Goal: Transaction & Acquisition: Book appointment/travel/reservation

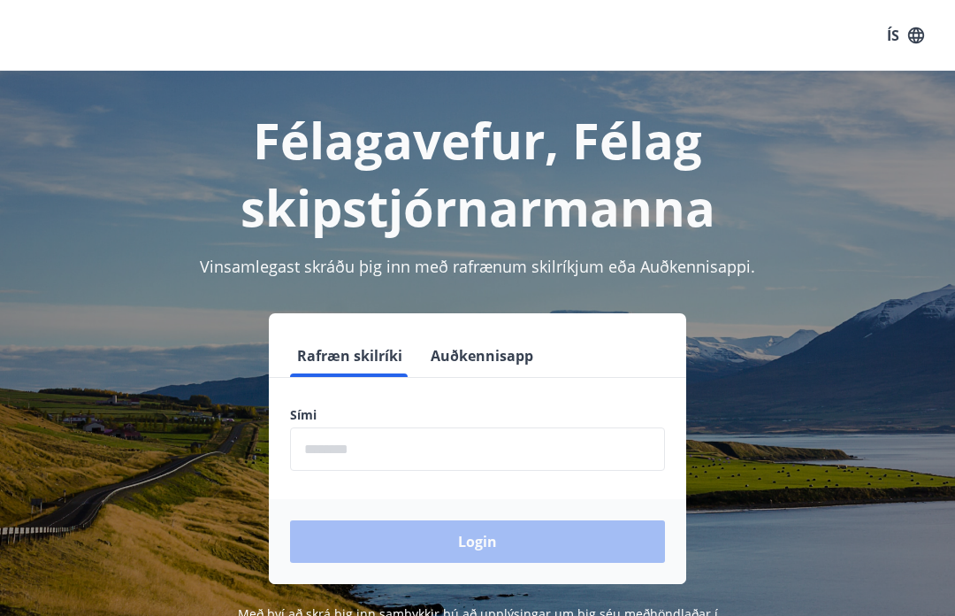
click at [362, 453] on input "phone" at bounding box center [477, 448] width 375 height 43
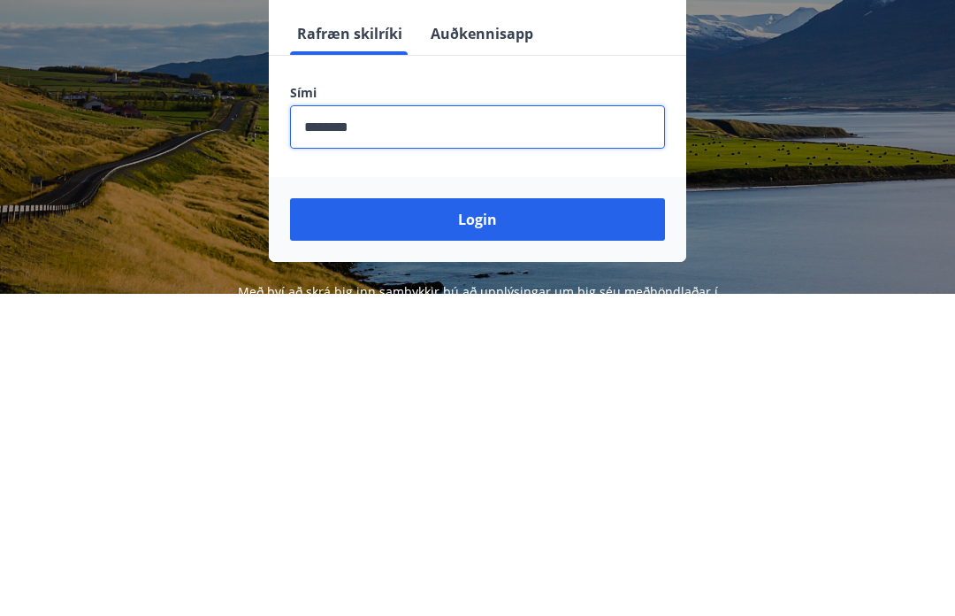
type input "********"
click at [478, 520] on button "Login" at bounding box center [477, 541] width 375 height 42
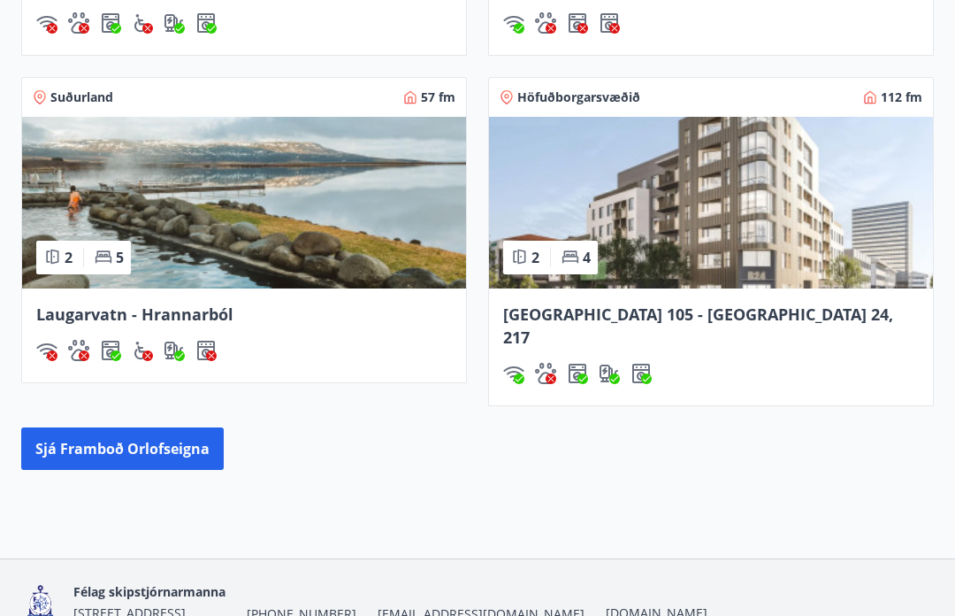
scroll to position [1579, 0]
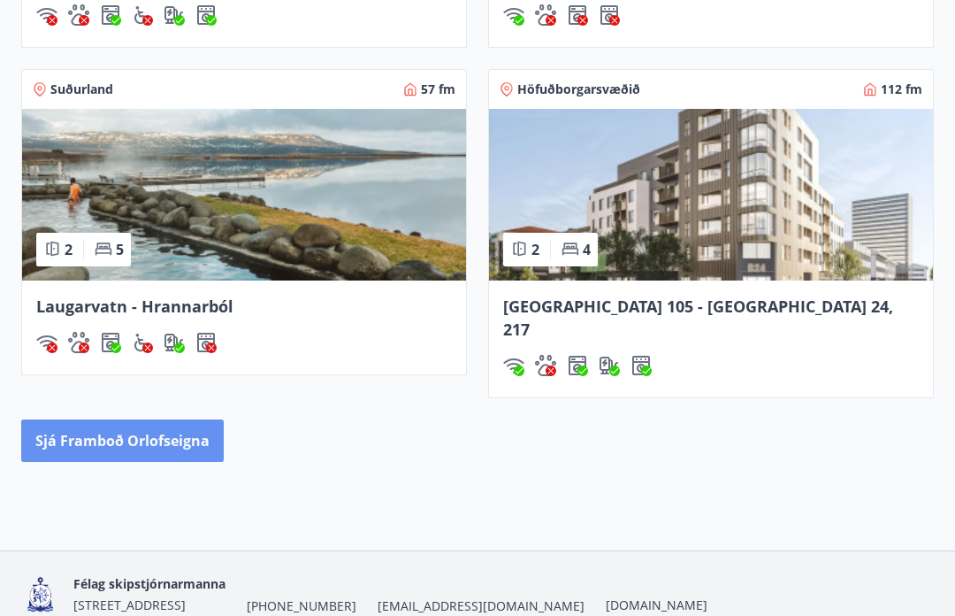
click at [171, 432] on button "Sjá framboð orlofseigna" at bounding box center [122, 440] width 203 height 42
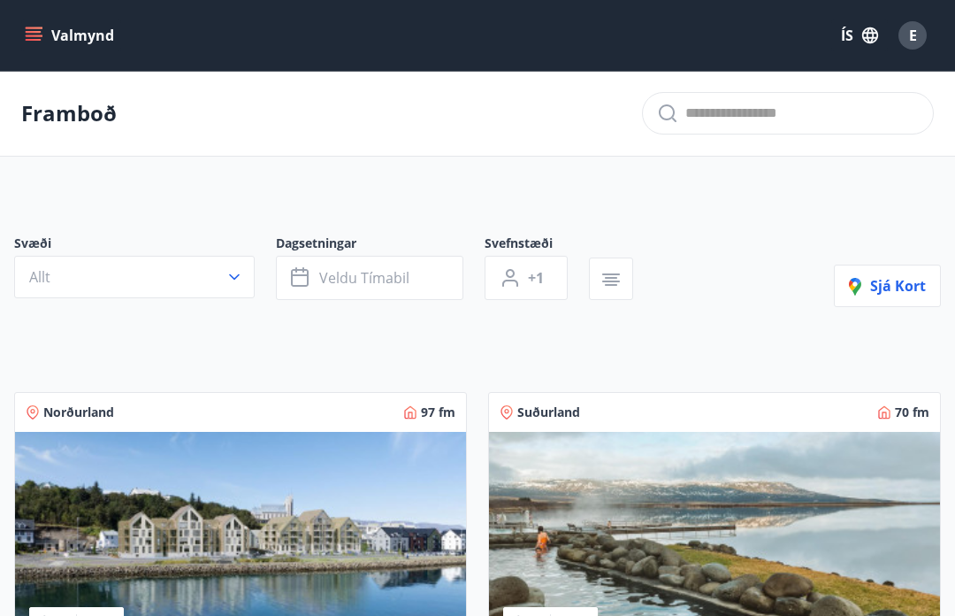
click at [233, 278] on icon "button" at bounding box center [234, 277] width 11 height 6
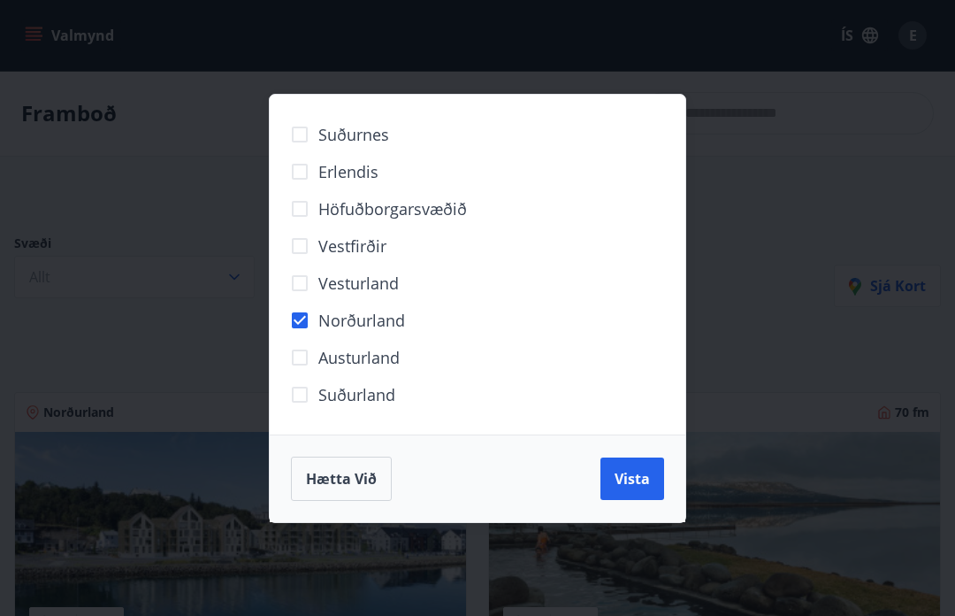
click at [628, 479] on span "Vista" at bounding box center [632, 478] width 35 height 19
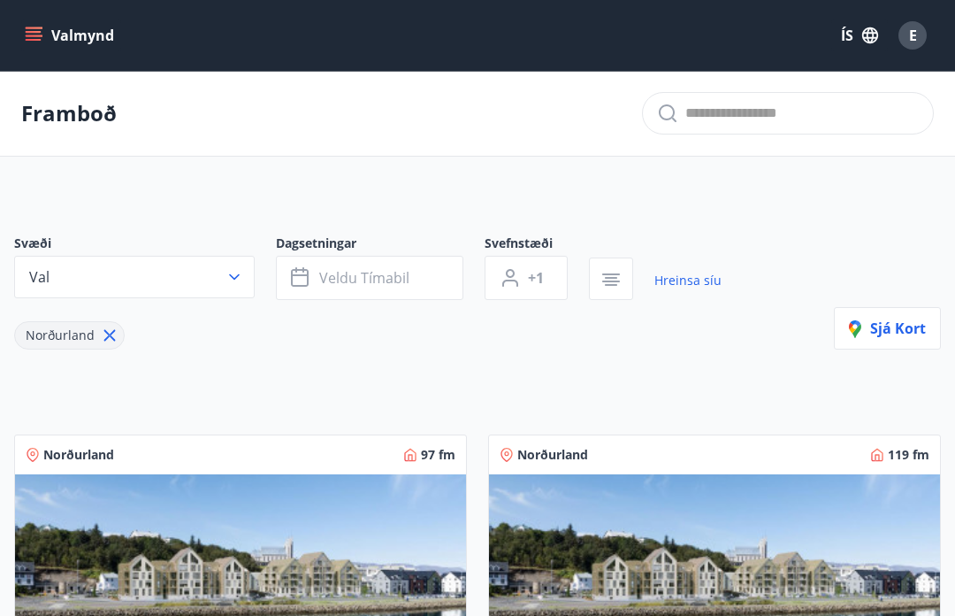
click at [301, 274] on icon "button" at bounding box center [300, 275] width 18 height 2
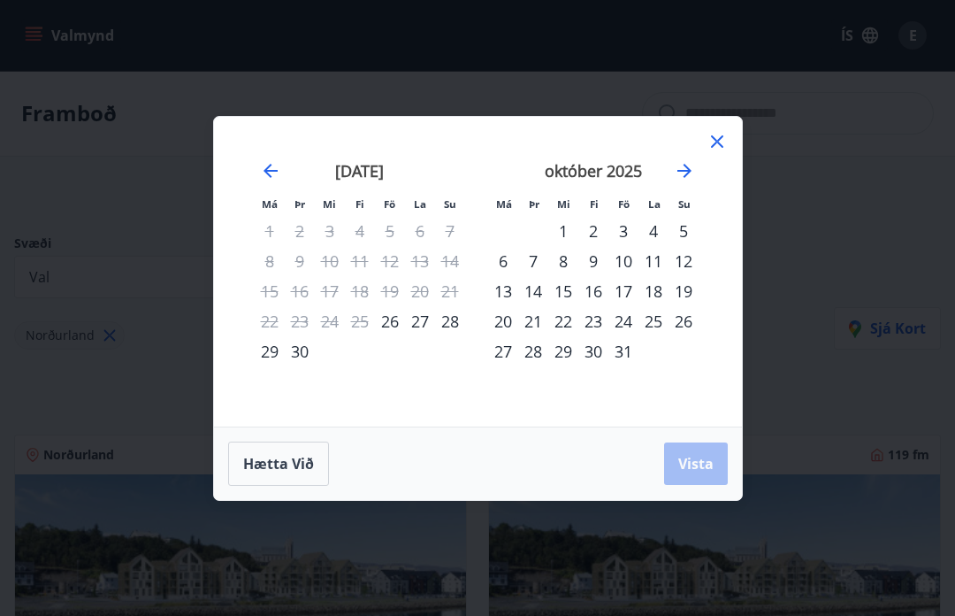
click at [714, 142] on icon at bounding box center [717, 141] width 21 height 21
